Goal: Check status: Check status

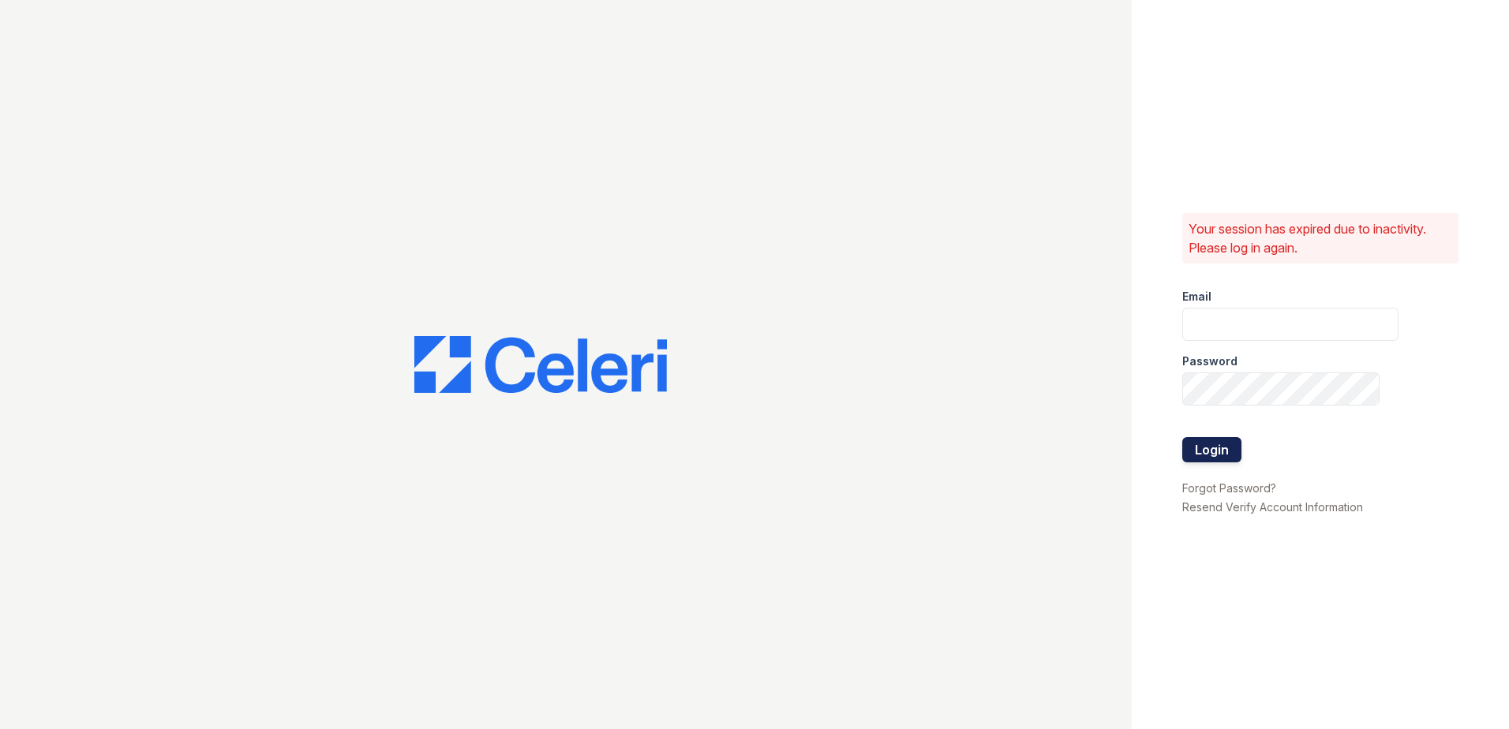
type input "arrivewestborough@trinity-pm.com"
click at [1204, 455] on button "Login" at bounding box center [1212, 449] width 59 height 25
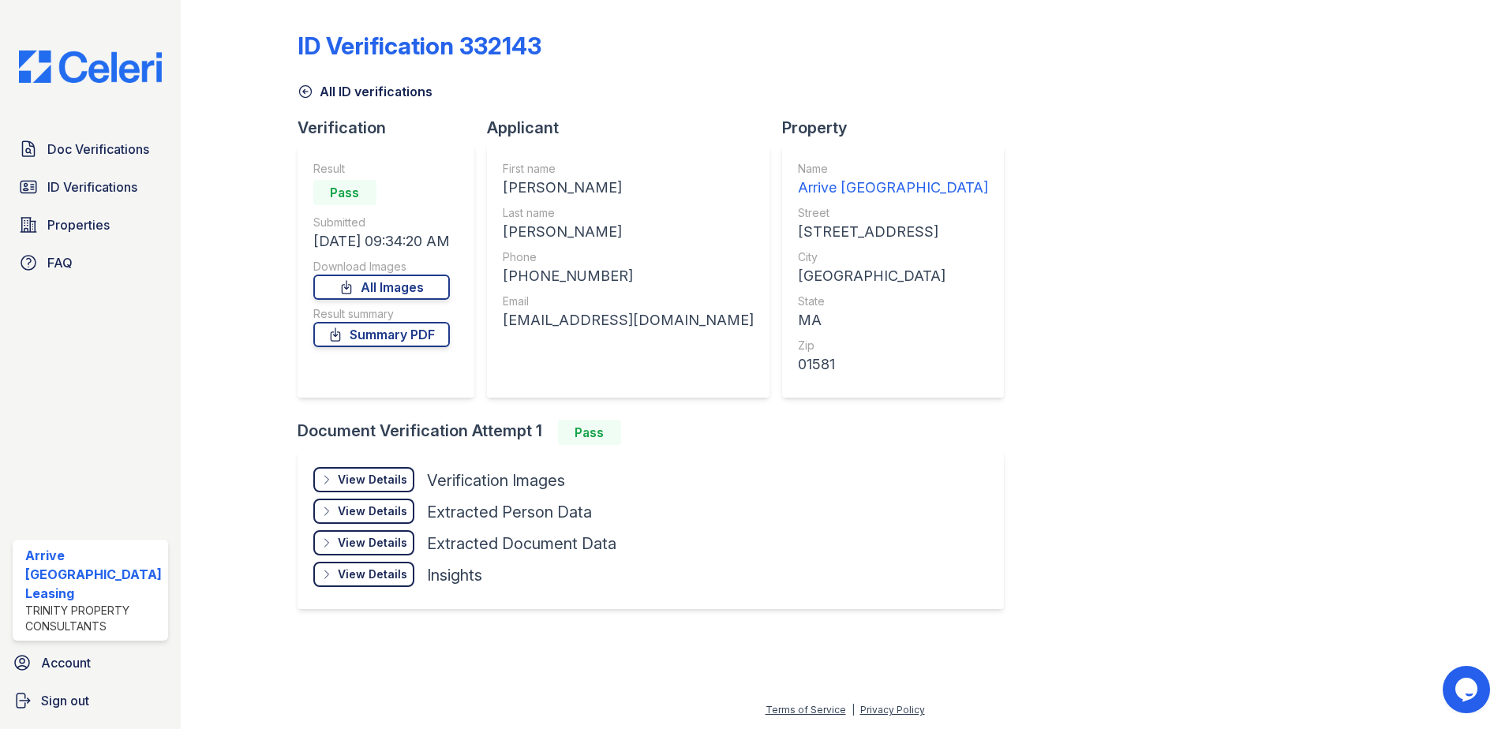
click at [375, 487] on div "View Details" at bounding box center [372, 480] width 69 height 16
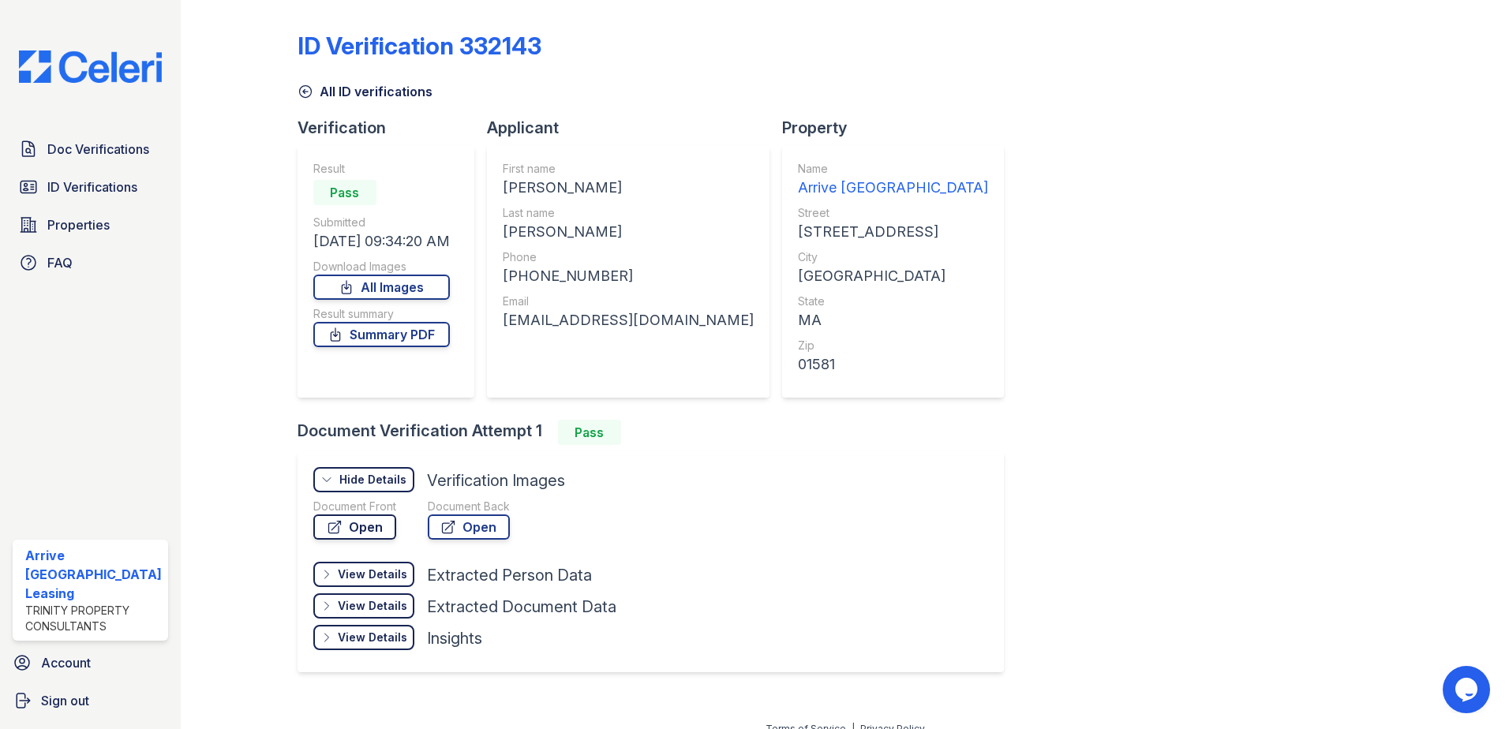
click at [360, 519] on link "Open" at bounding box center [354, 527] width 83 height 25
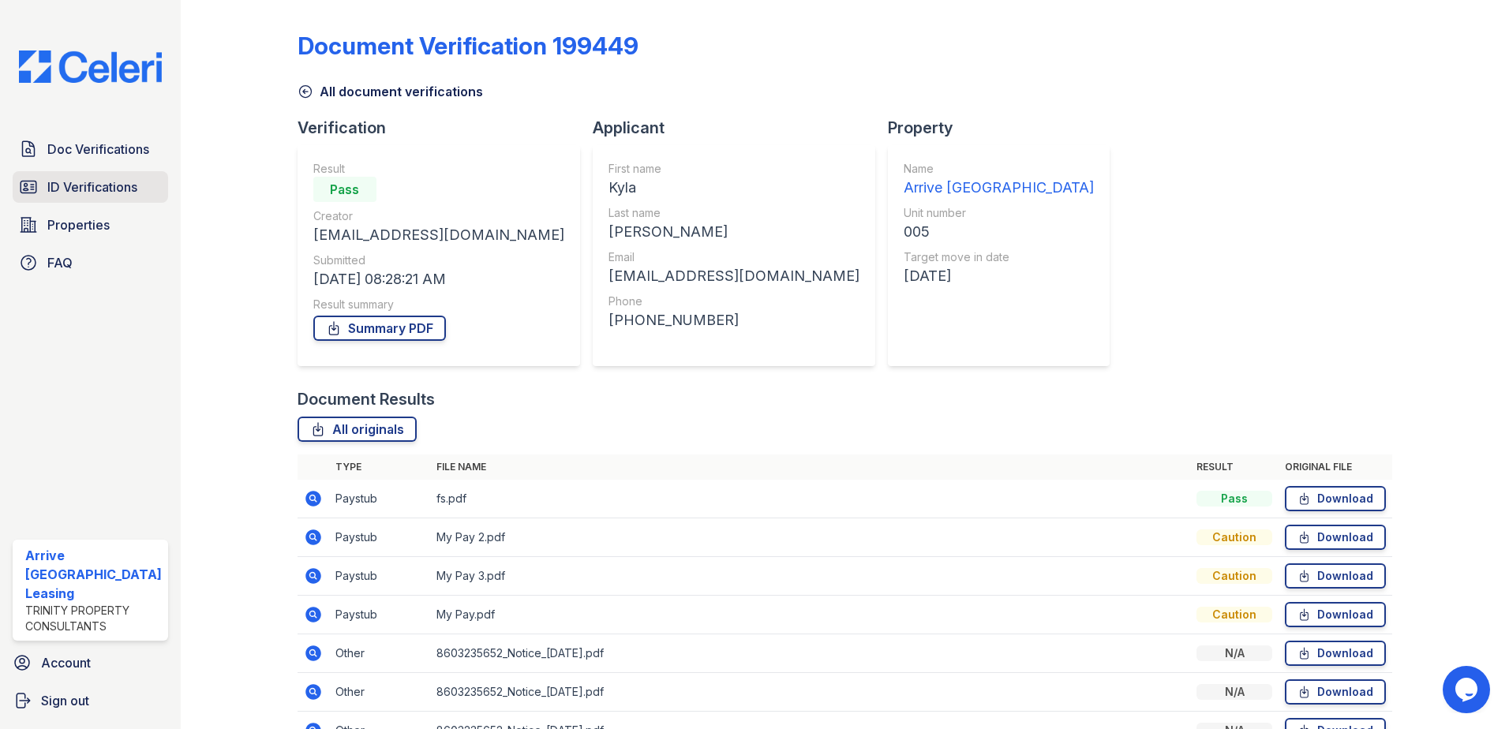
click at [137, 195] on span "ID Verifications" at bounding box center [92, 187] width 90 height 19
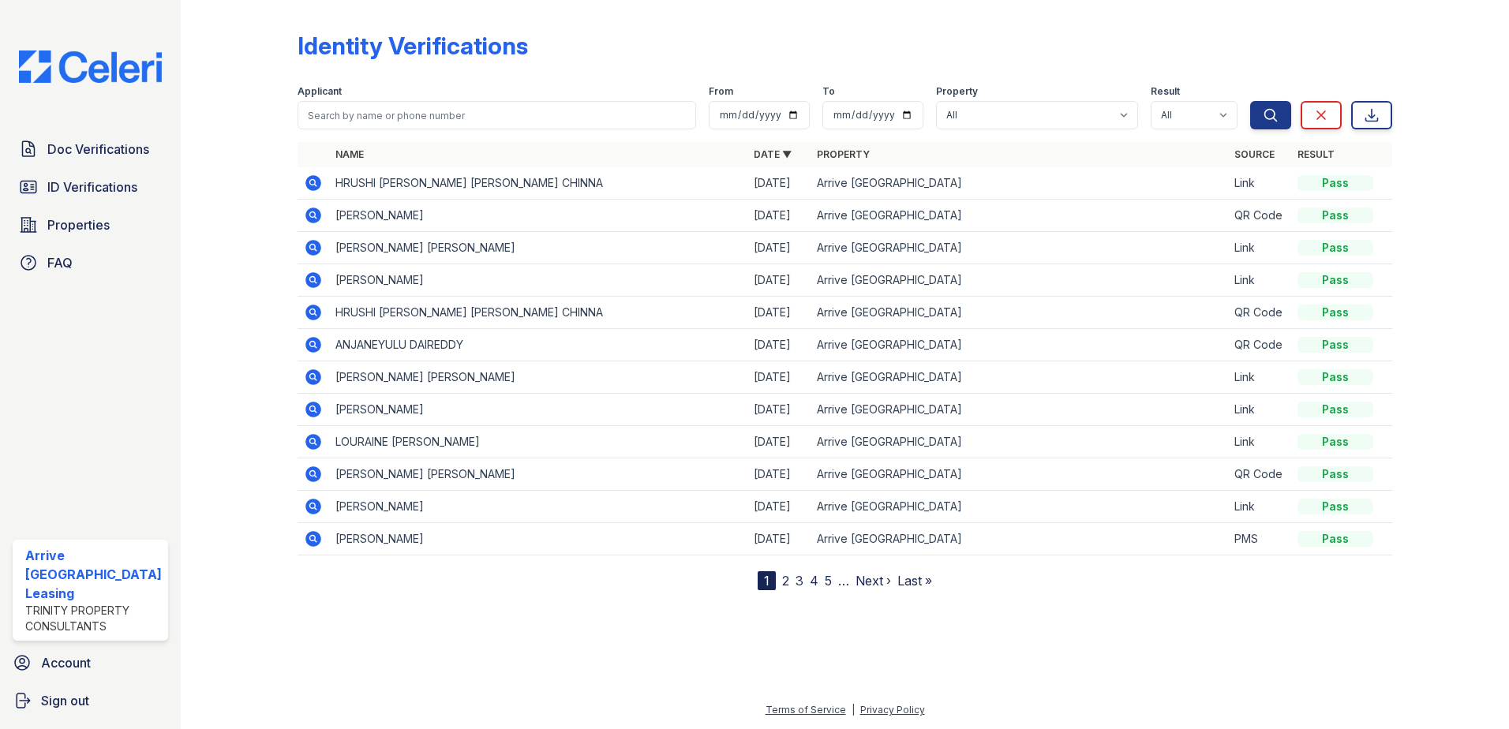
click at [319, 247] on icon at bounding box center [314, 248] width 16 height 16
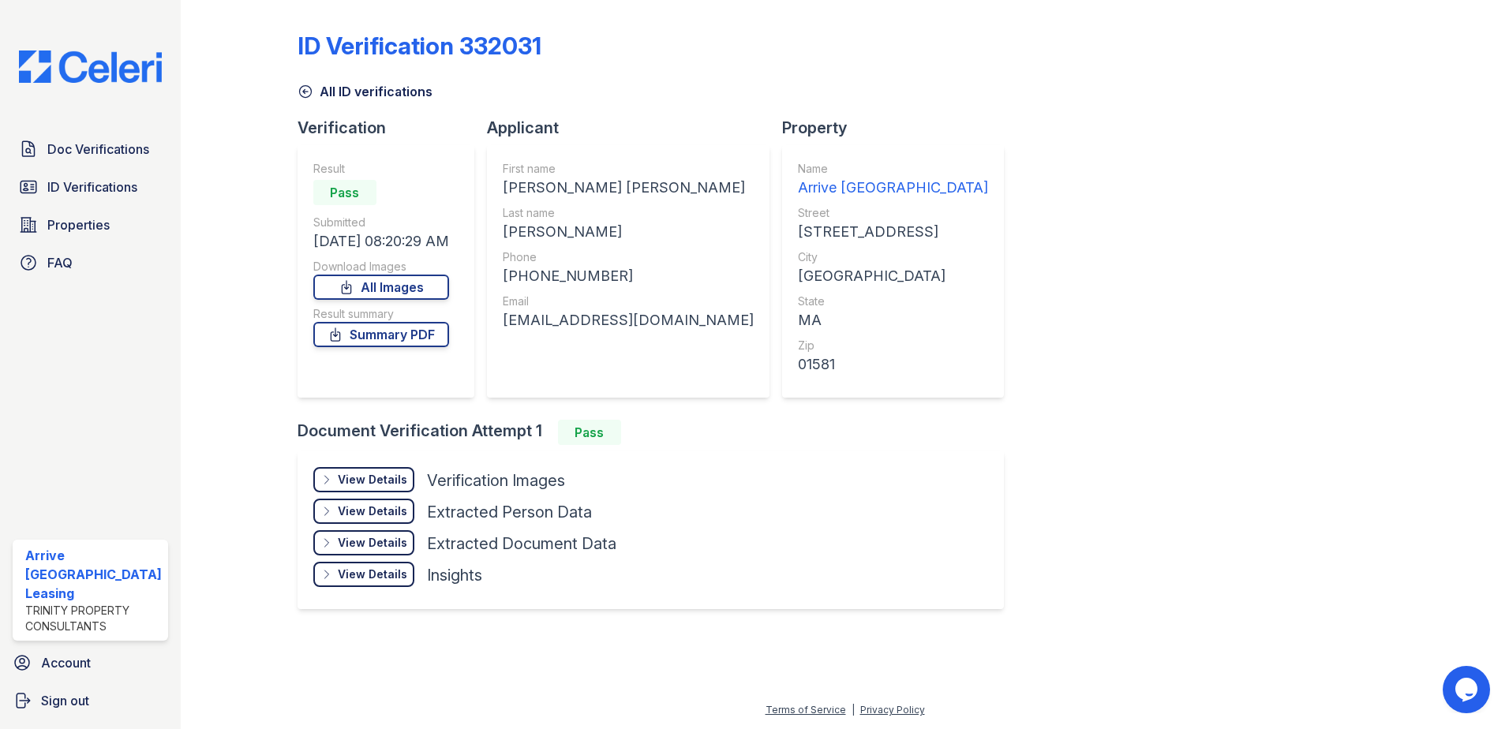
click at [352, 488] on div "View Details Details" at bounding box center [363, 479] width 101 height 25
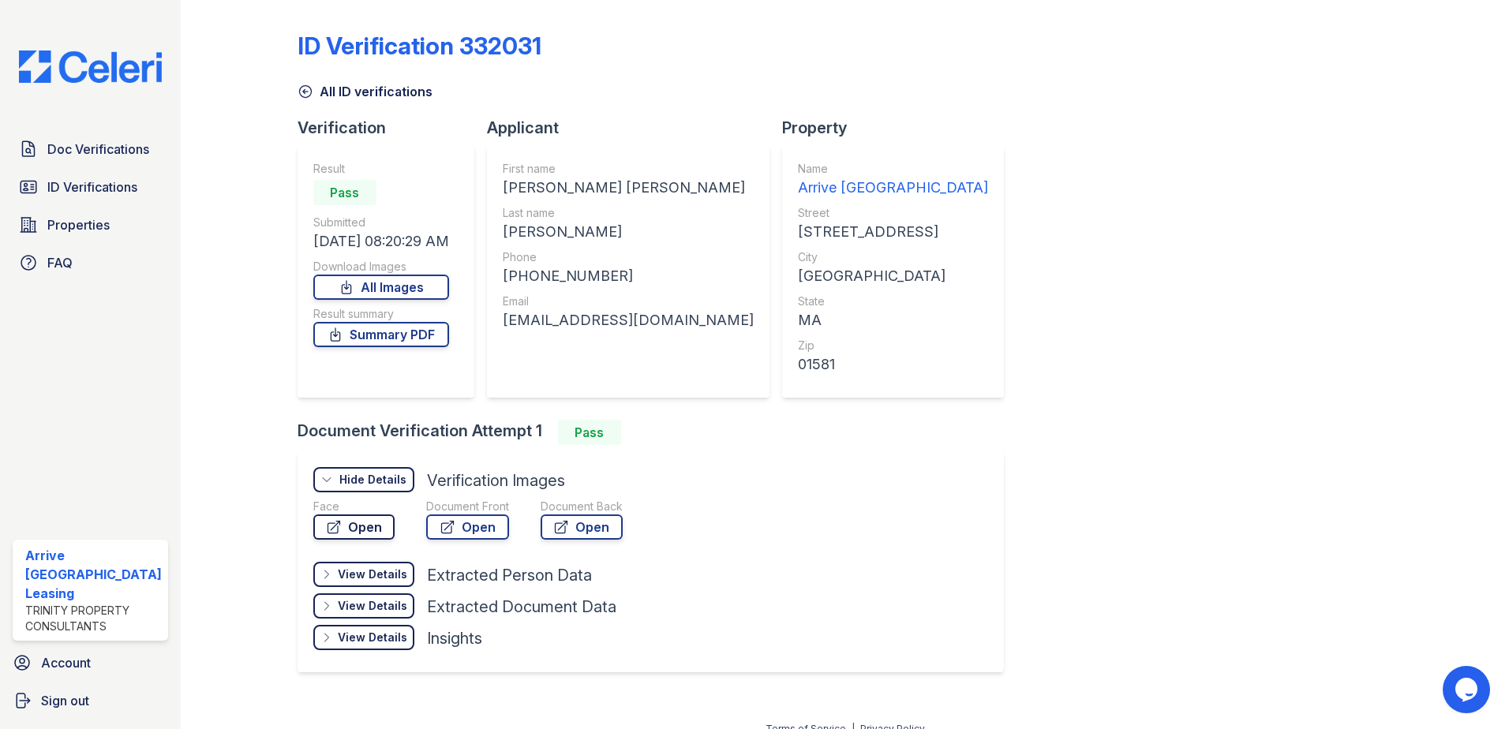
click at [350, 532] on link "Open" at bounding box center [353, 527] width 81 height 25
